Goal: Transaction & Acquisition: Book appointment/travel/reservation

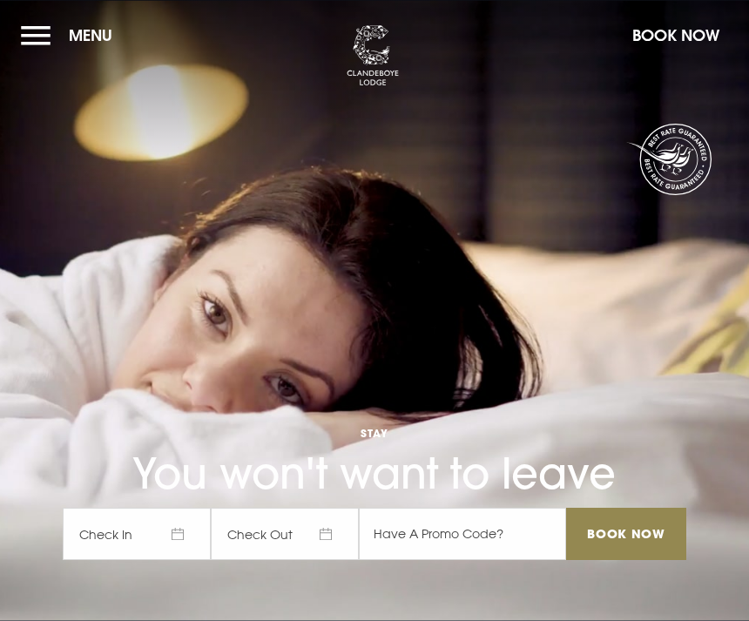
click at [606, 560] on input "Book Now" at bounding box center [626, 534] width 120 height 52
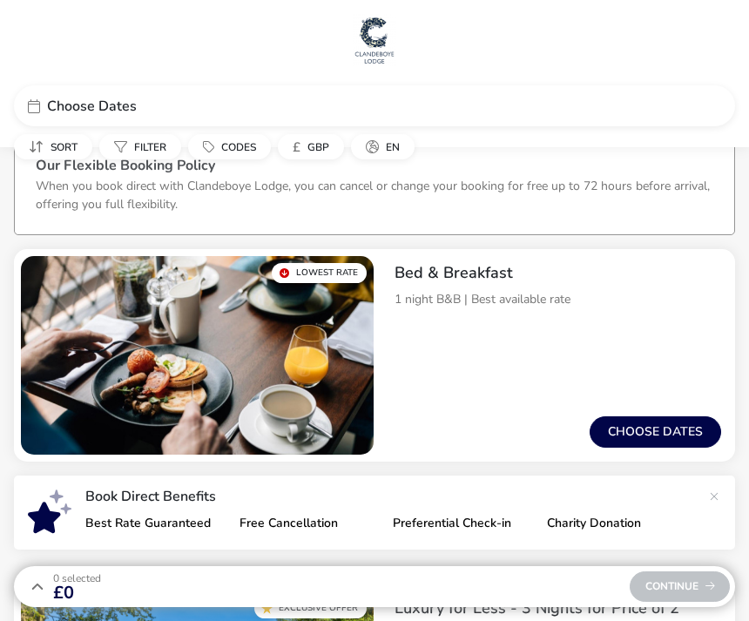
click at [665, 423] on button "Choose dates" at bounding box center [654, 431] width 131 height 31
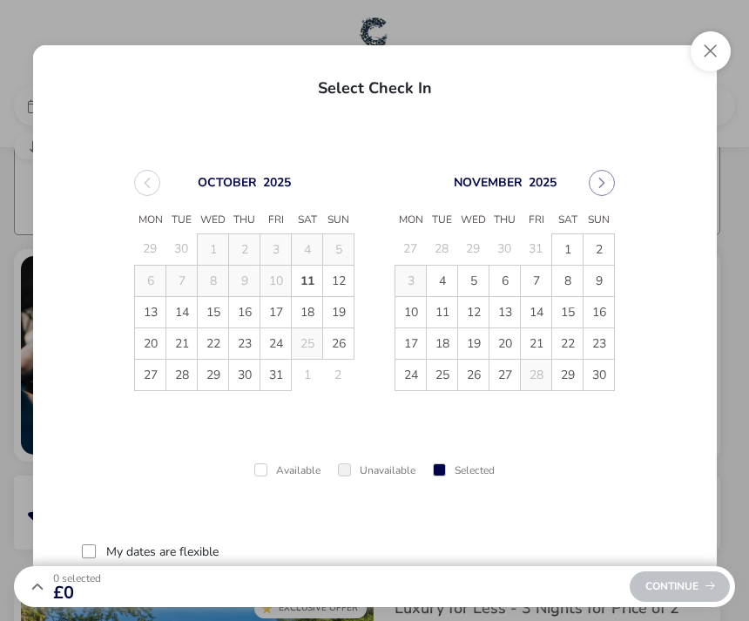
click at [609, 177] on button "Next Month" at bounding box center [602, 183] width 26 height 26
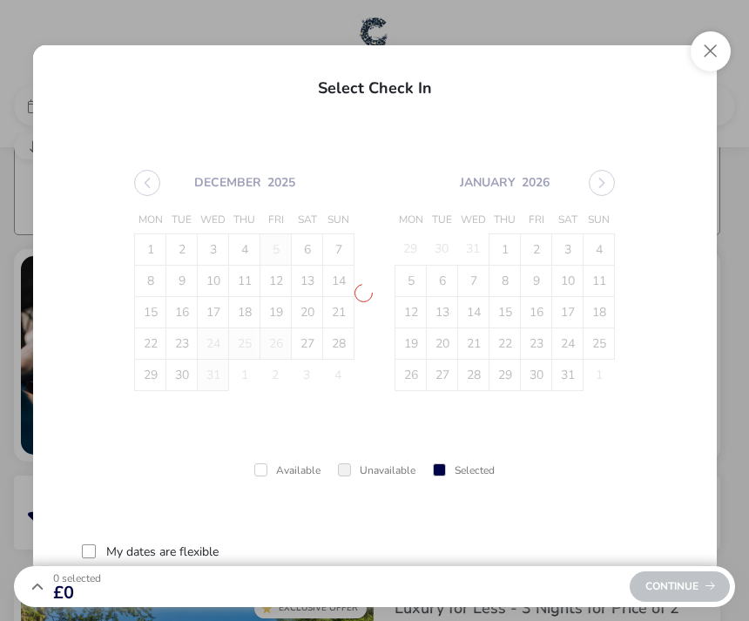
click at [612, 176] on span "December 2025 Mon Tue Wed Thu Fri Sat Sun 1 2 3 4 5 6 7 8 9 10 11 12 13 14 15 1…" at bounding box center [374, 280] width 512 height 263
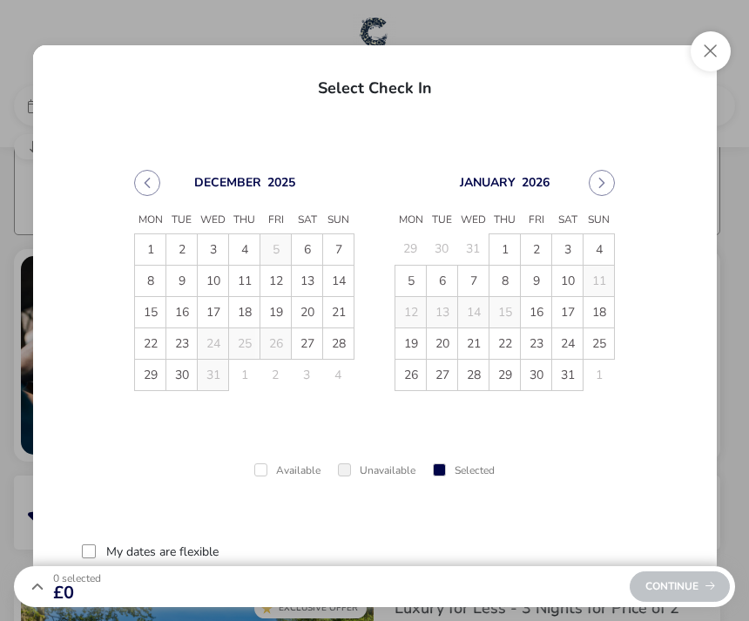
click at [603, 173] on button "Next Month" at bounding box center [602, 183] width 26 height 26
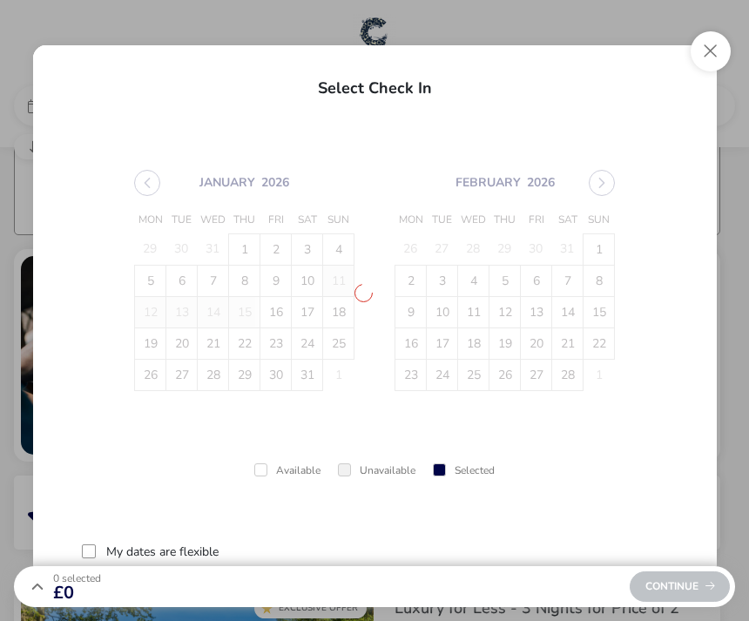
click at [600, 180] on span "January 2026 Mon Tue Wed Thu Fri Sat Sun 29 30 31 1 2 3 4 5 6 7 8 9 10 11 12 13…" at bounding box center [374, 280] width 512 height 263
click at [600, 179] on span "January 2026 Mon Tue Wed Thu Fri Sat Sun 29 30 31 1 2 3 4 5 6 7 8 9 10 11 12 13…" at bounding box center [374, 280] width 512 height 263
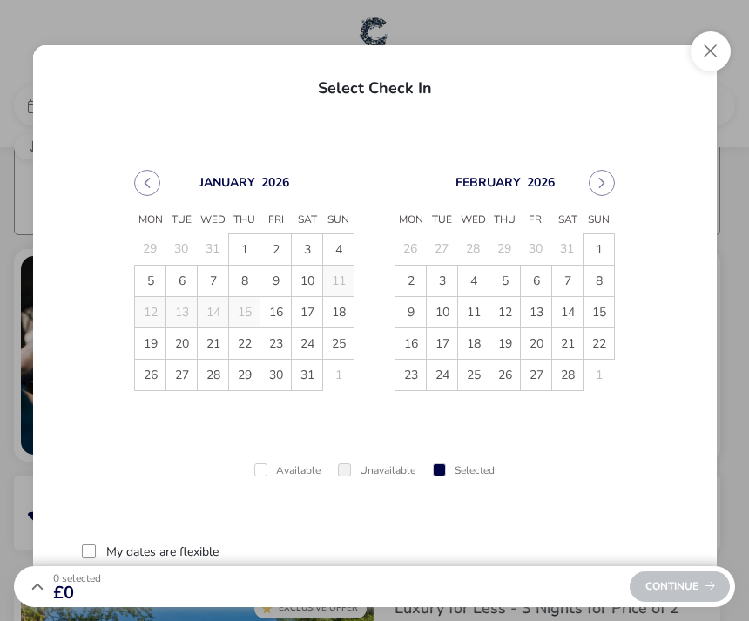
click at [601, 166] on div "February 2026 Mon Tue Wed Thu Fri Sat Sun 26 27 28 29 30 31 1 2 3 4 5 6 7 8 9 1…" at bounding box center [505, 280] width 252 height 263
click at [603, 186] on icon "Next Month" at bounding box center [601, 183] width 12 height 12
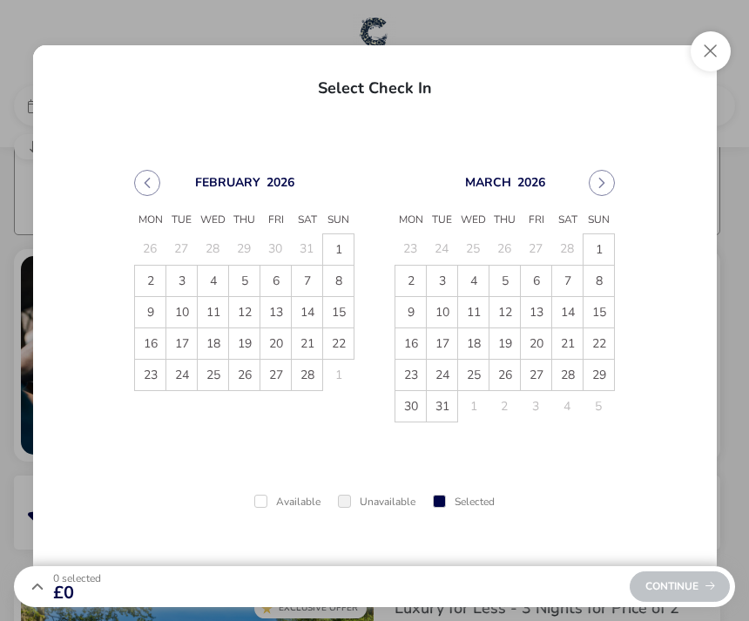
click at [609, 179] on button "Next Month" at bounding box center [602, 183] width 26 height 26
click at [602, 181] on icon "Next Month" at bounding box center [602, 183] width 6 height 10
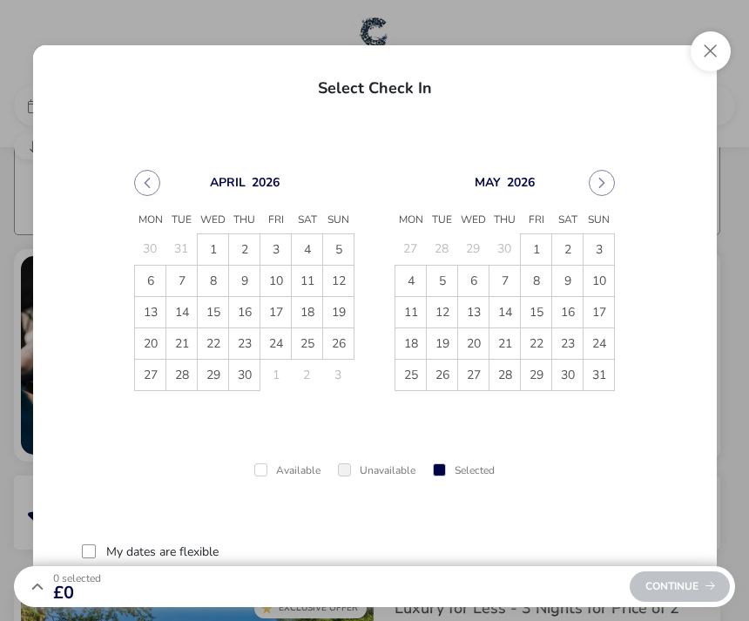
click at [612, 177] on button "Next Month" at bounding box center [602, 183] width 26 height 26
click at [603, 182] on icon "Next Month" at bounding box center [602, 183] width 6 height 10
click at [605, 339] on span "26" at bounding box center [598, 343] width 30 height 30
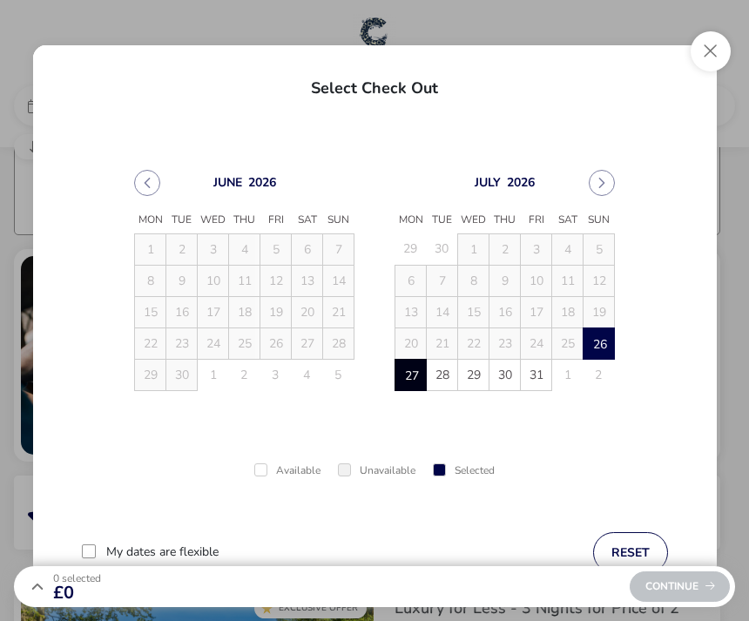
click at [400, 376] on span "27" at bounding box center [411, 375] width 30 height 30
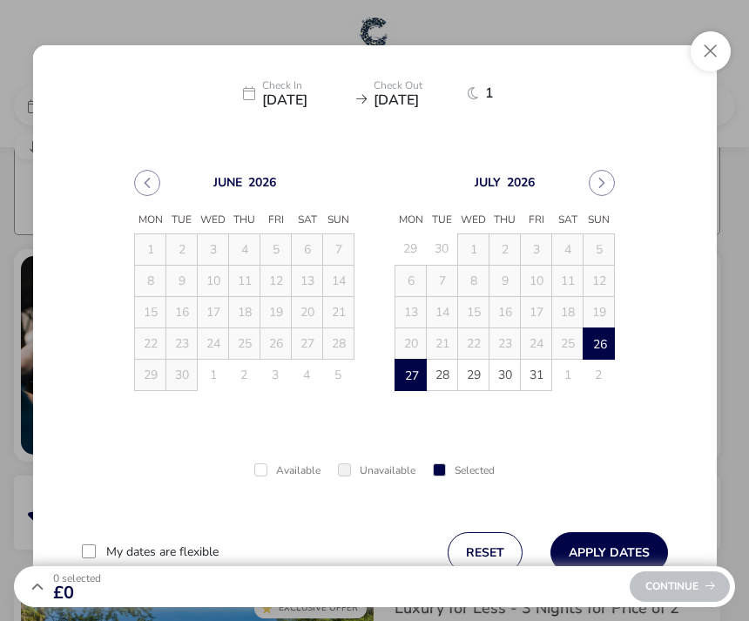
click at [612, 549] on button "Apply Dates" at bounding box center [609, 552] width 118 height 41
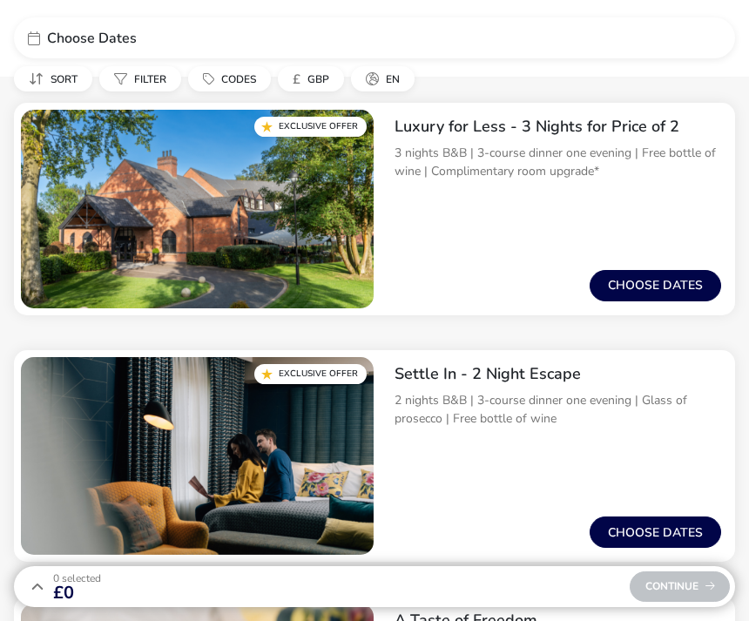
scroll to position [480, 0]
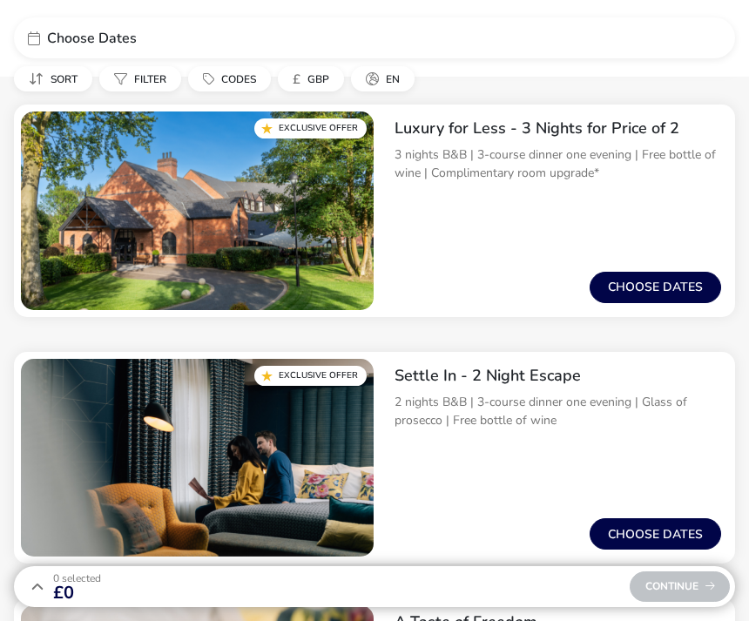
click at [676, 282] on button "Choose dates" at bounding box center [654, 287] width 131 height 31
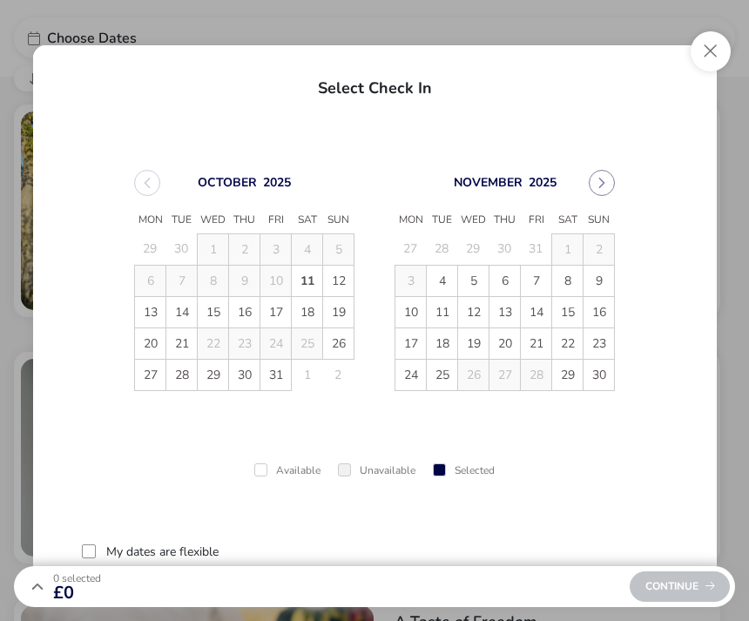
click at [600, 185] on icon "Next Month" at bounding box center [601, 183] width 12 height 12
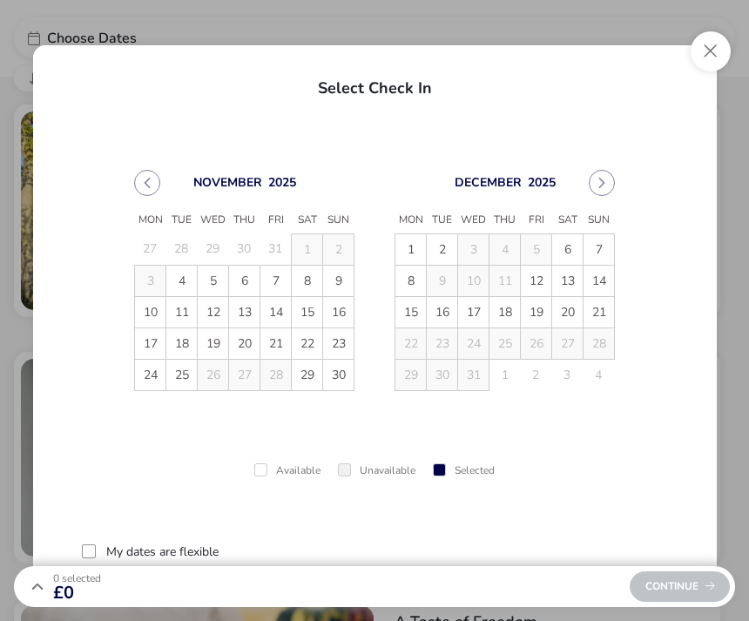
click at [608, 186] on button "Next Month" at bounding box center [602, 183] width 26 height 26
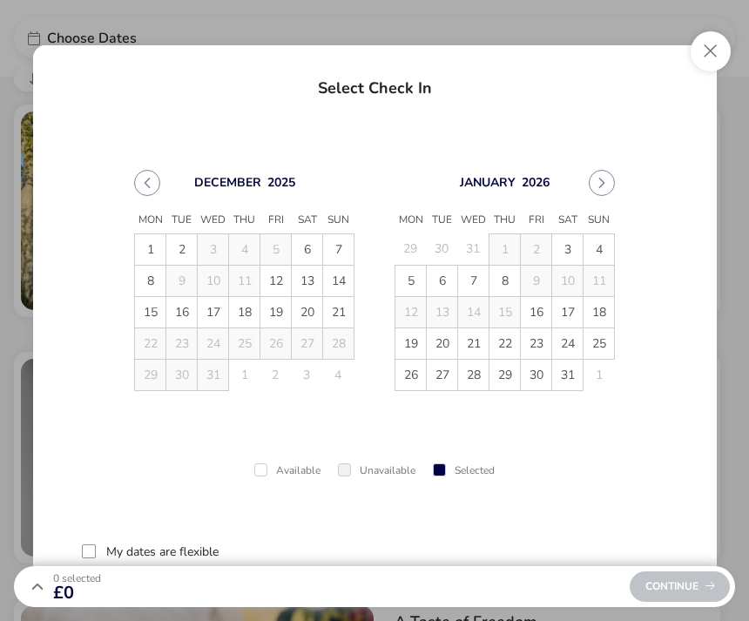
click at [708, 57] on button "Close" at bounding box center [710, 51] width 40 height 40
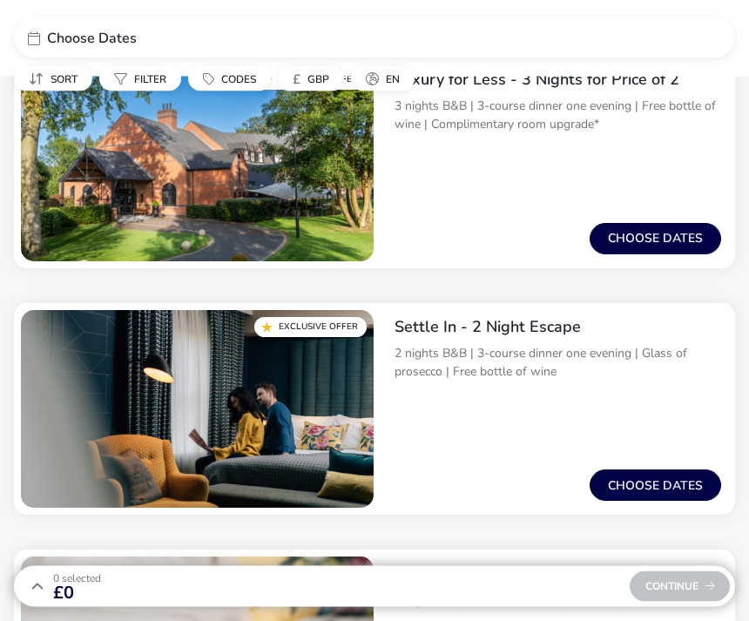
scroll to position [524, 0]
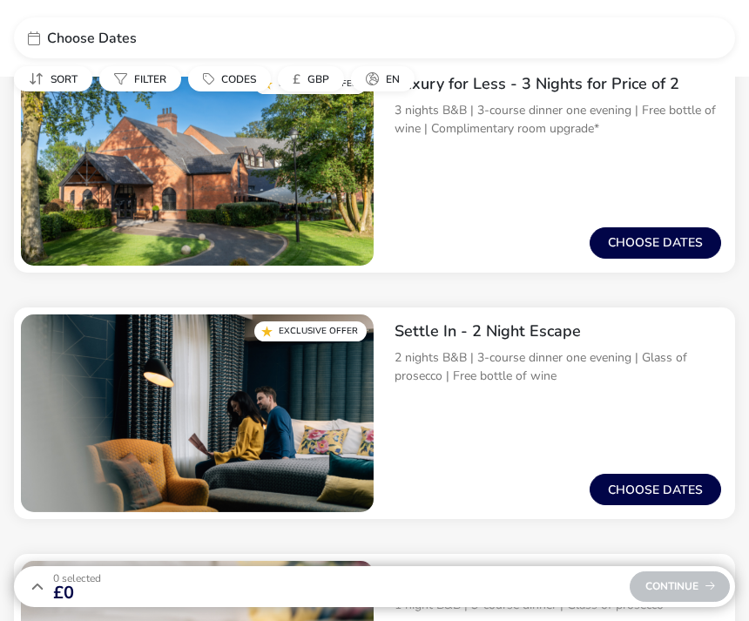
click at [669, 491] on button "Choose dates" at bounding box center [654, 489] width 131 height 31
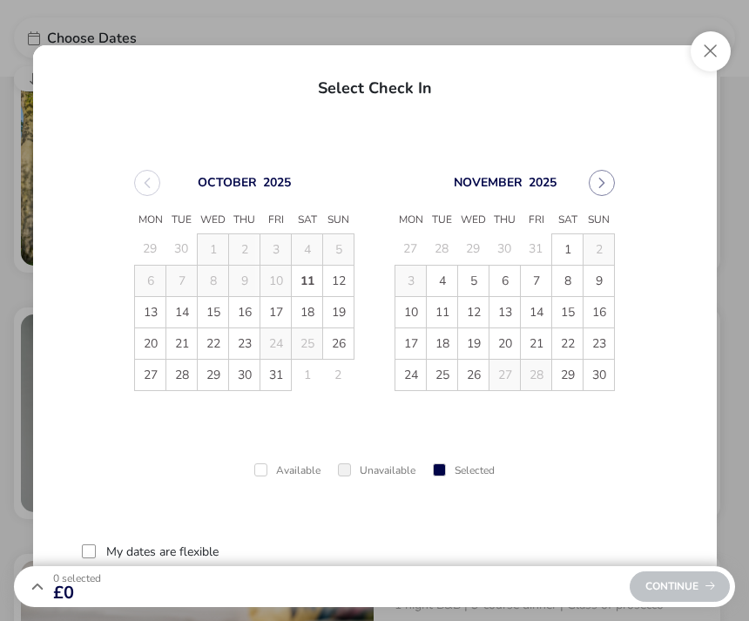
click at [603, 183] on icon "Next Month" at bounding box center [601, 183] width 12 height 12
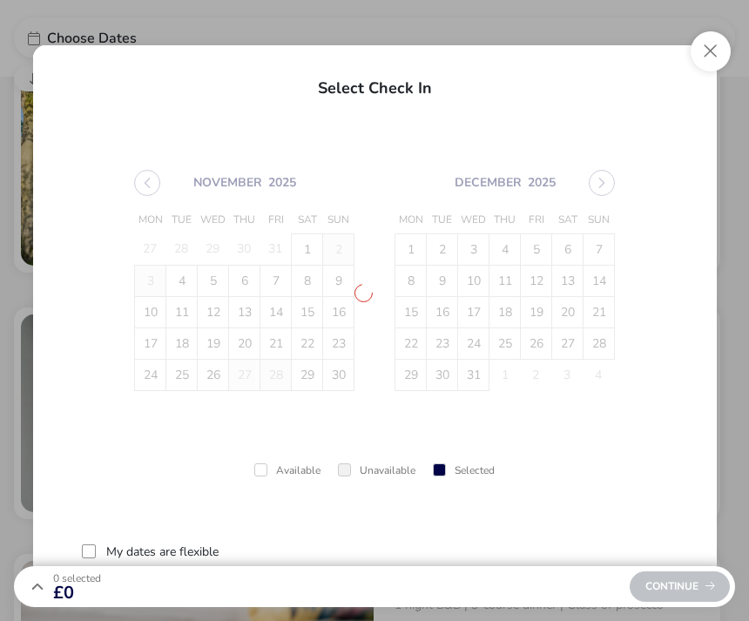
click at [603, 182] on span "November 2025 Mon Tue Wed Thu Fri Sat Sun 27 28 29 30 31 1 2 3 4 5 6 7 8 9 10 1…" at bounding box center [374, 280] width 512 height 263
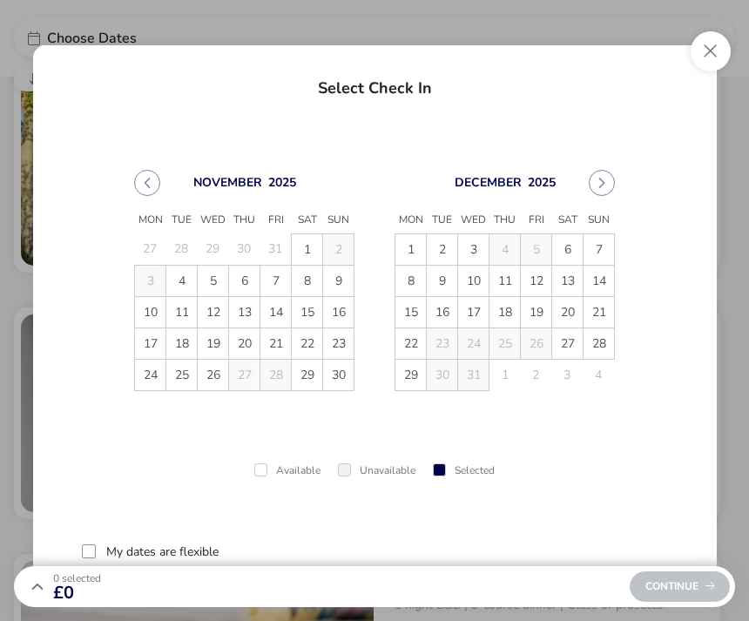
click at [614, 176] on div "December 2025" at bounding box center [504, 183] width 220 height 26
click at [613, 176] on div "December 2025" at bounding box center [504, 183] width 220 height 26
click at [608, 189] on button "Next Month" at bounding box center [602, 183] width 26 height 26
click at [608, 183] on button "Next Month" at bounding box center [602, 183] width 26 height 26
click at [606, 185] on icon "Next Month" at bounding box center [601, 183] width 12 height 12
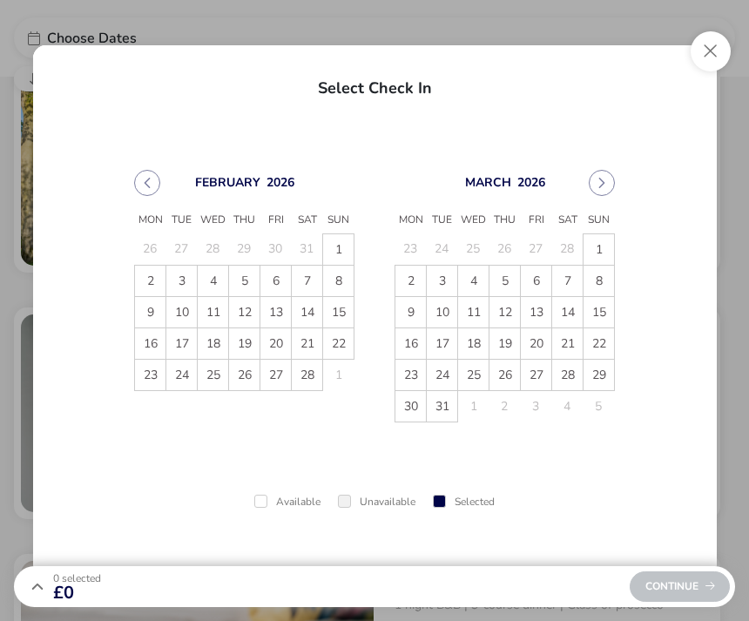
click at [603, 188] on icon "Next Month" at bounding box center [601, 183] width 12 height 12
click at [604, 175] on button "Next Month" at bounding box center [602, 183] width 26 height 26
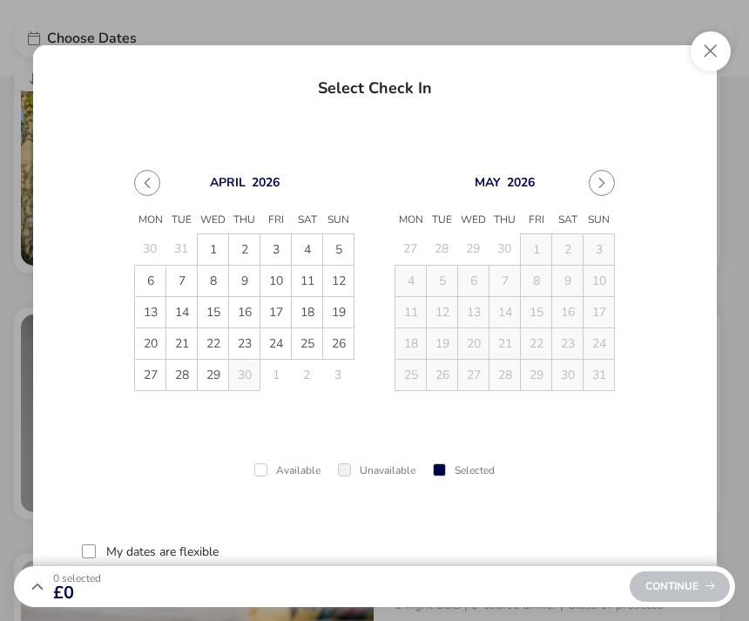
click at [607, 180] on icon "Next Month" at bounding box center [601, 183] width 12 height 12
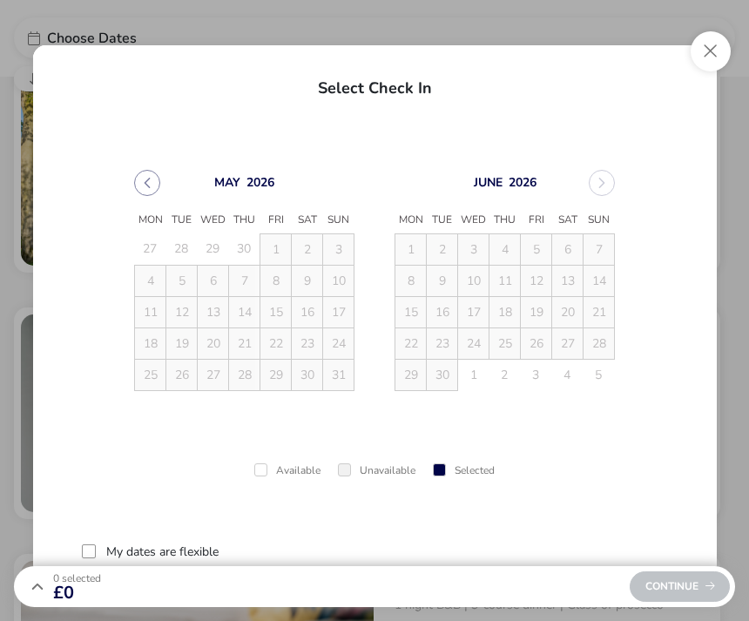
click at [604, 192] on div "June 2026" at bounding box center [504, 183] width 220 height 26
click at [598, 189] on div "June 2026" at bounding box center [504, 183] width 220 height 26
click at [609, 180] on div "June 2026" at bounding box center [504, 183] width 220 height 26
click at [602, 187] on div "June 2026" at bounding box center [504, 183] width 220 height 26
click at [605, 190] on div "June 2026" at bounding box center [504, 183] width 220 height 26
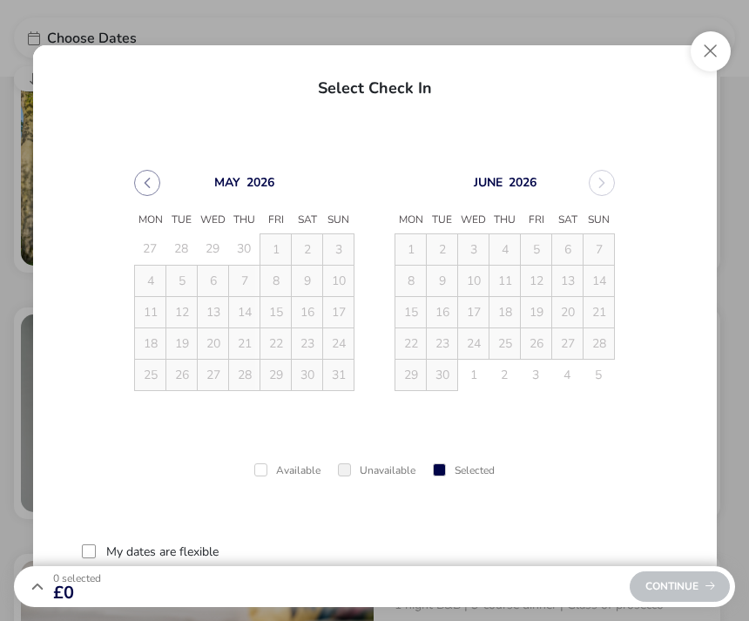
click at [712, 54] on button "Close" at bounding box center [710, 51] width 40 height 40
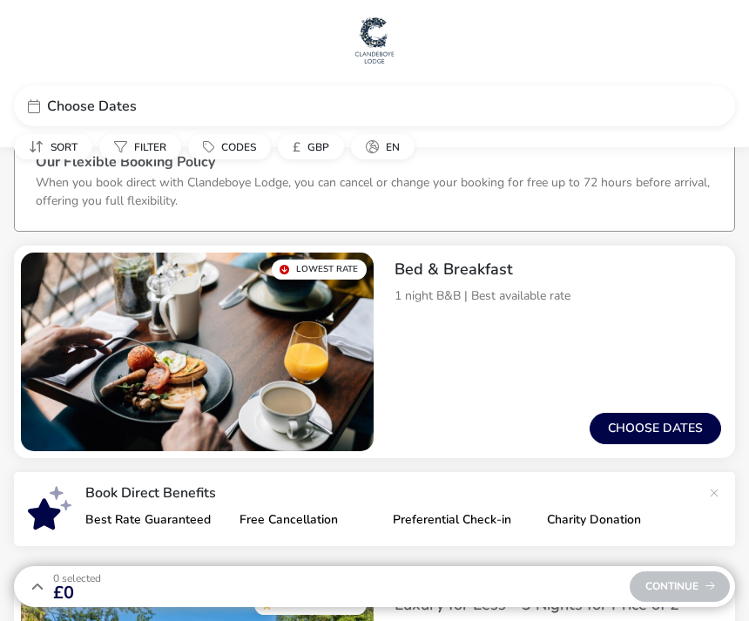
scroll to position [0, 0]
